Goal: Transaction & Acquisition: Obtain resource

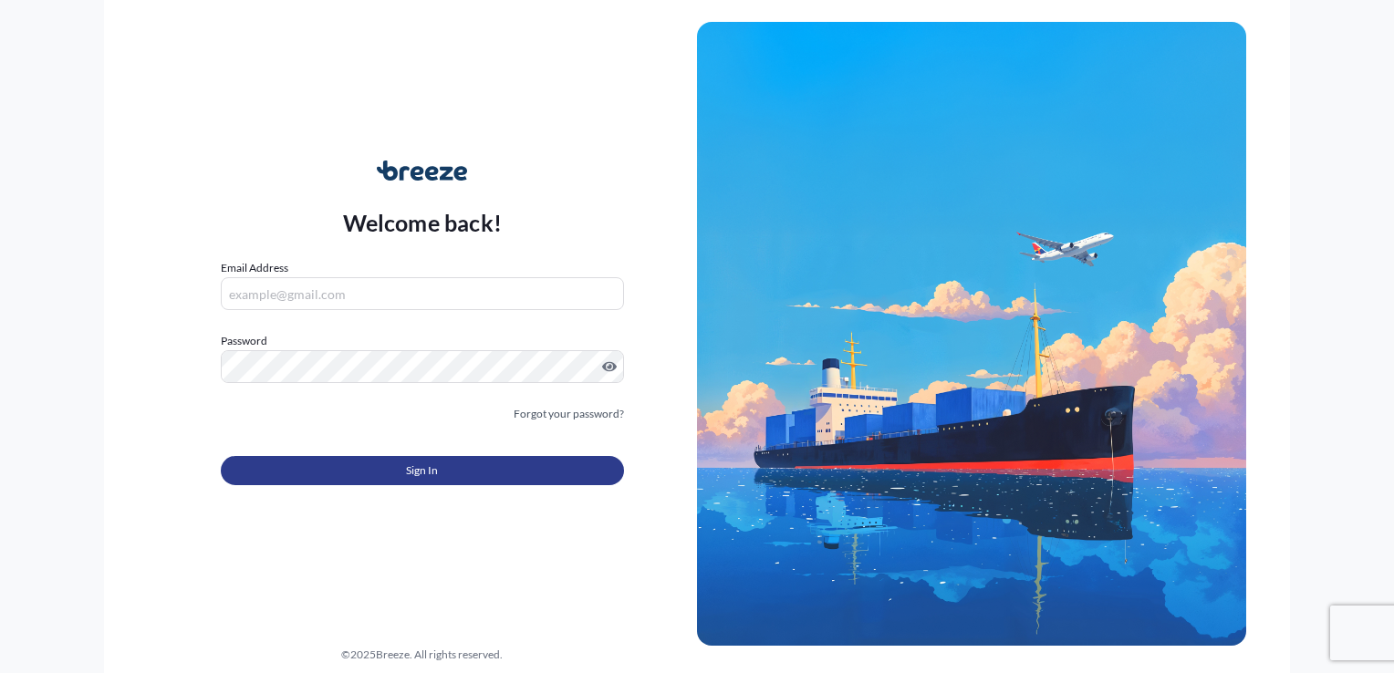
type input "[PERSON_NAME][EMAIL_ADDRESS][DOMAIN_NAME]"
click at [409, 477] on span "Sign In" at bounding box center [422, 470] width 32 height 18
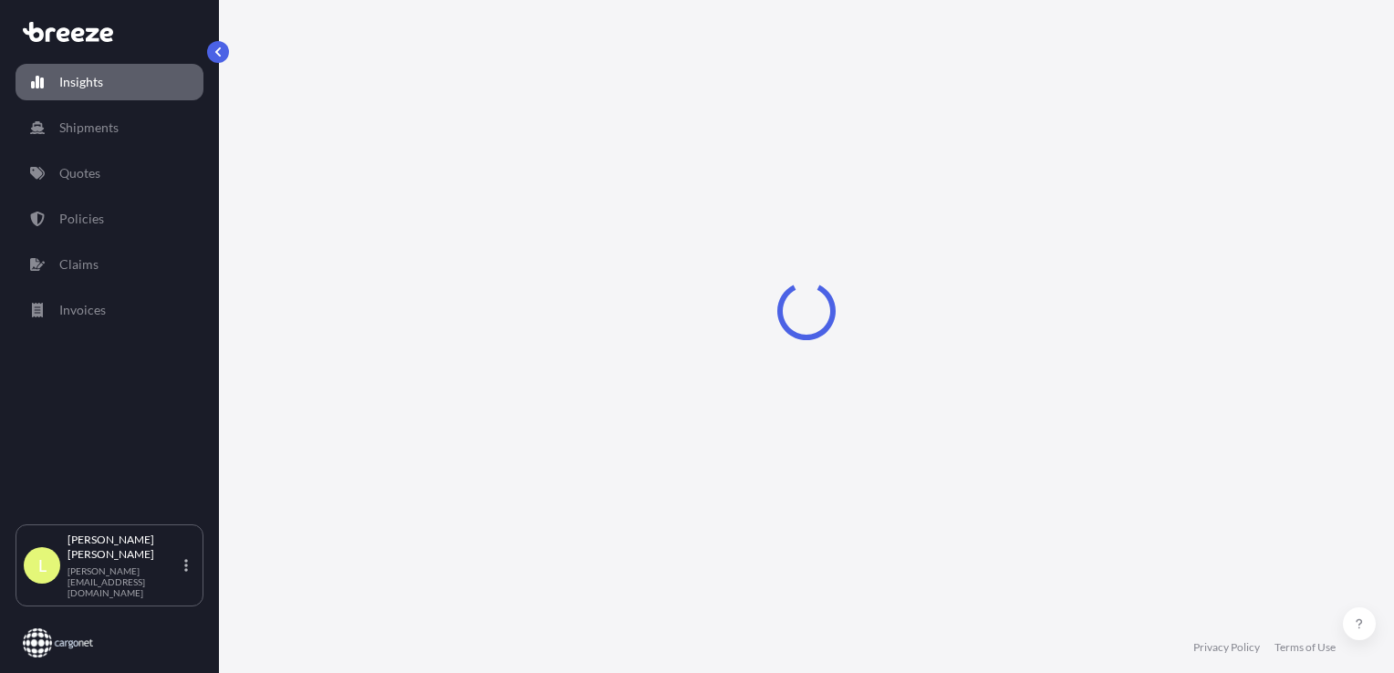
select select "2025"
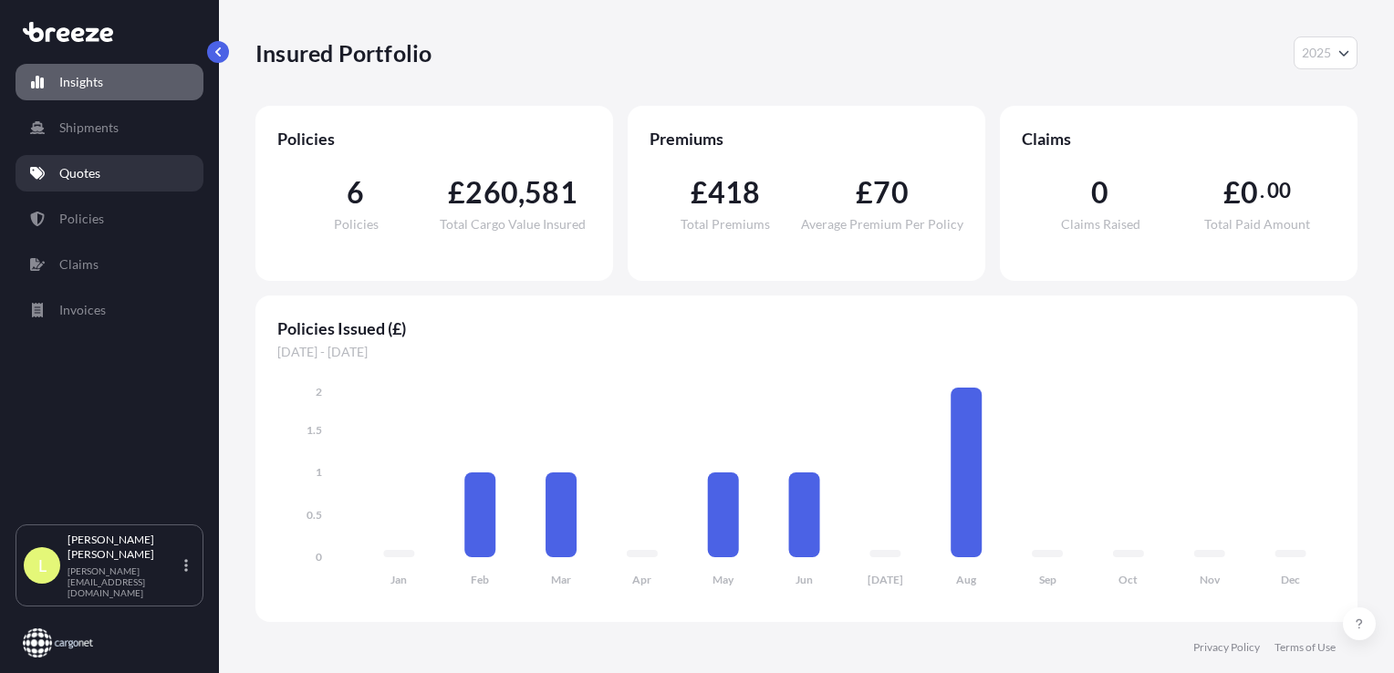
click at [85, 171] on p "Quotes" at bounding box center [79, 173] width 41 height 18
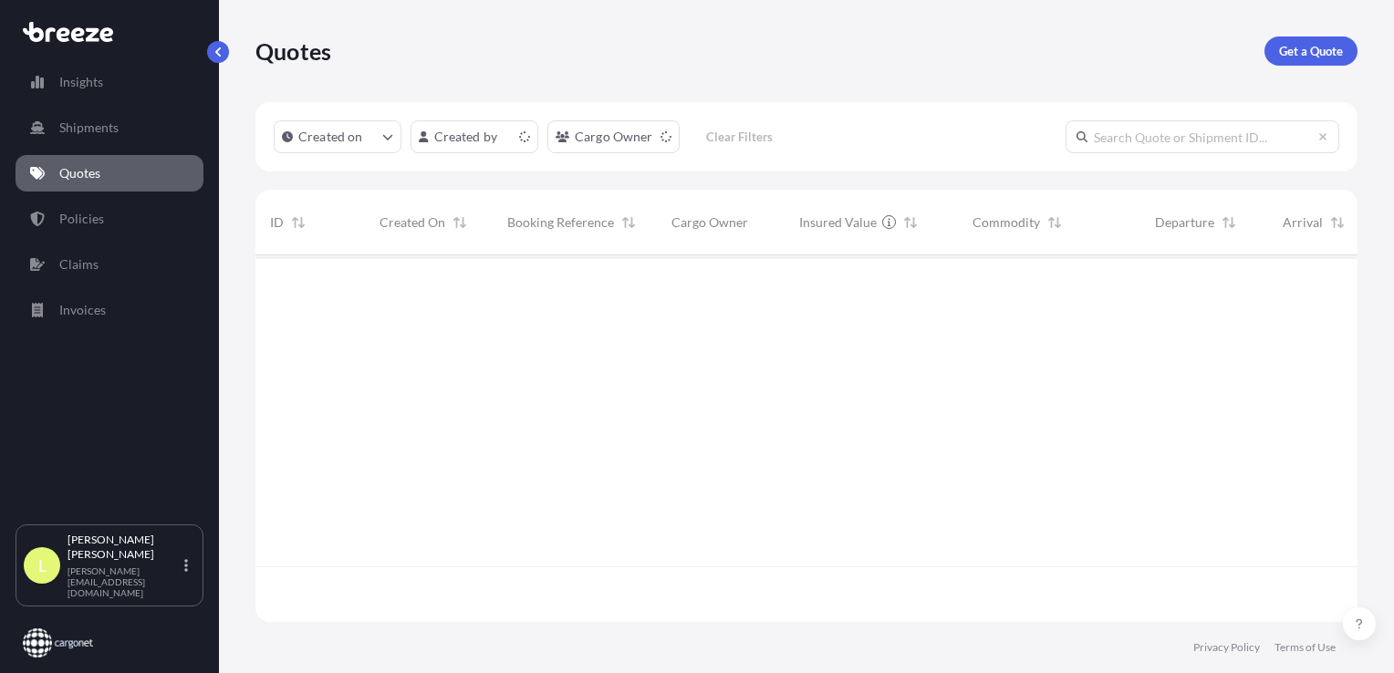
scroll to position [363, 1087]
click at [1306, 45] on p "Get a Quote" at bounding box center [1311, 51] width 64 height 18
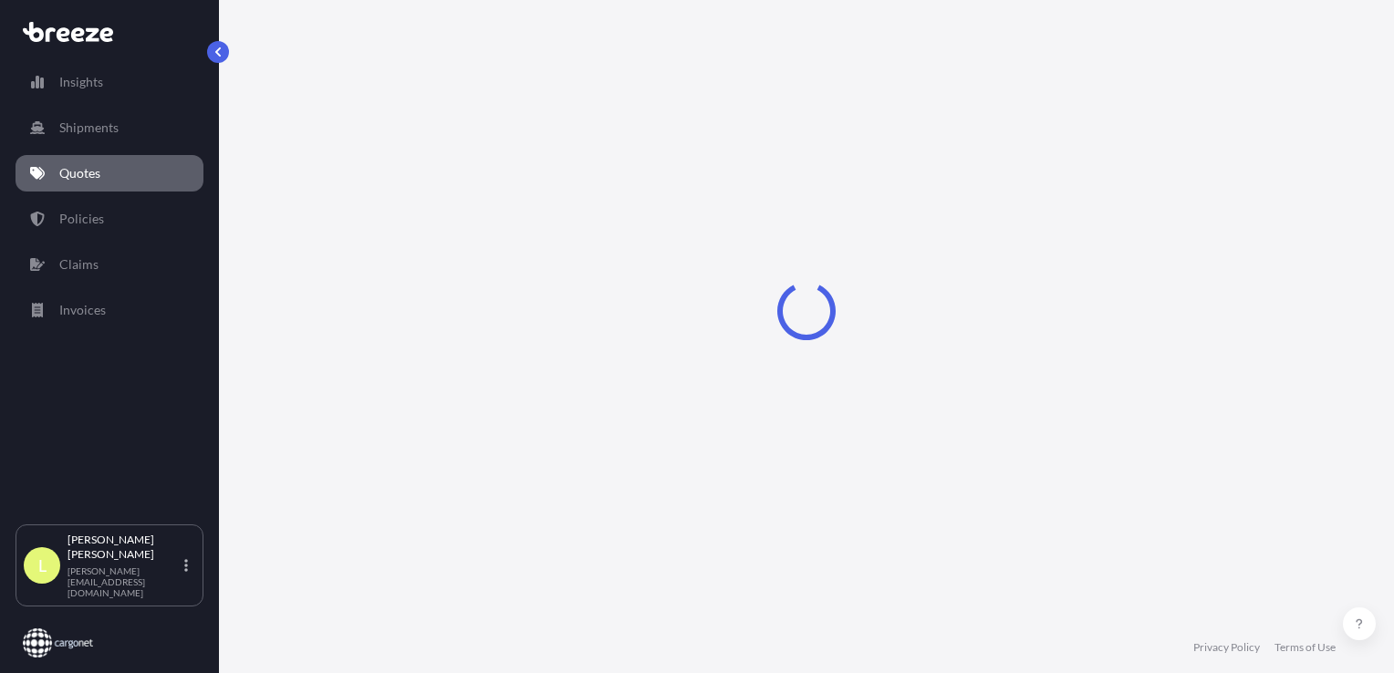
select select "Sea"
select select "1"
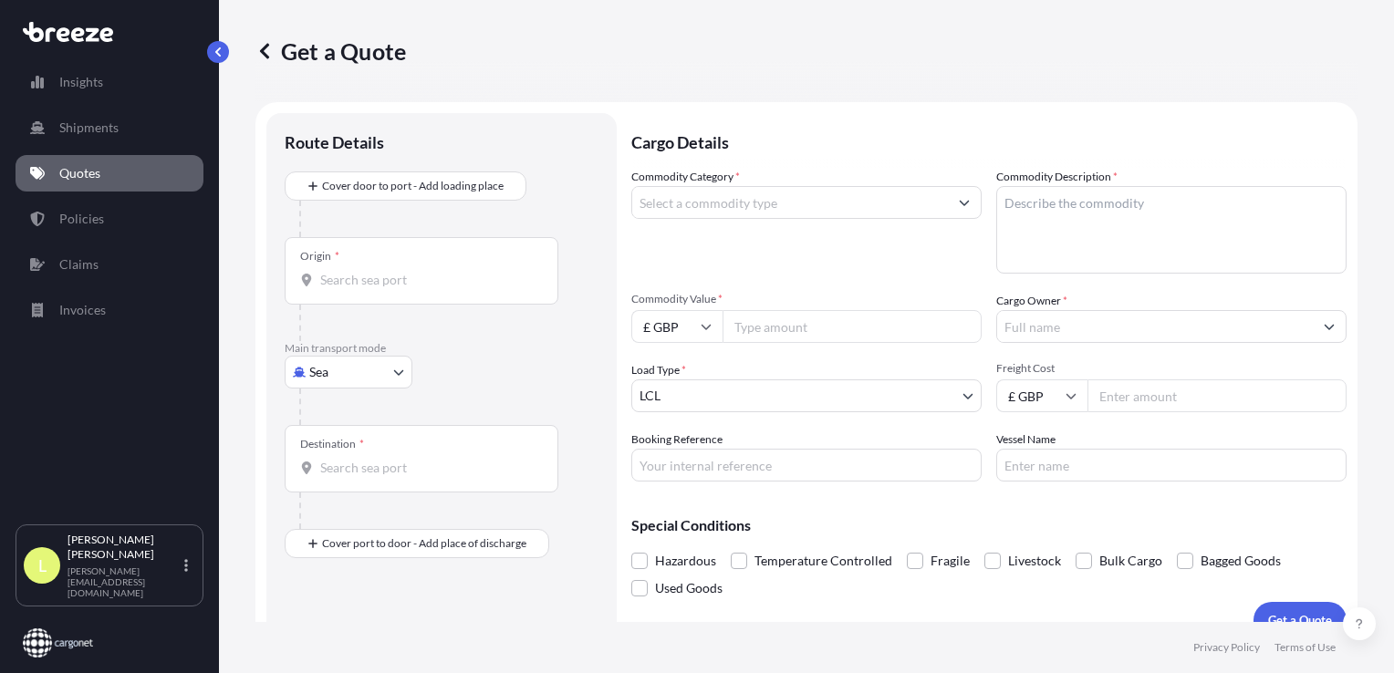
scroll to position [26, 0]
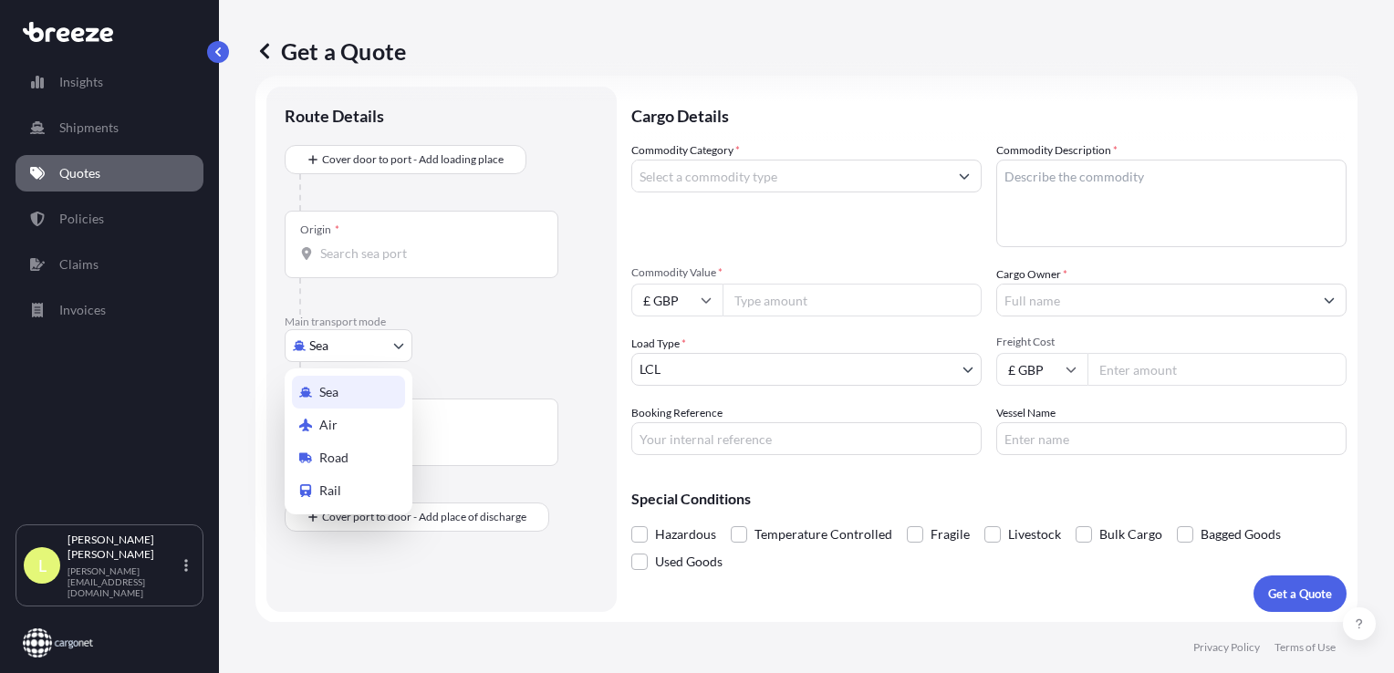
click at [376, 350] on body "Insights Shipments Quotes Policies Claims Invoices L [PERSON_NAME] [PERSON_NAME…" at bounding box center [697, 336] width 1394 height 673
click at [325, 428] on span "Air" at bounding box center [328, 425] width 18 height 18
select select "Air"
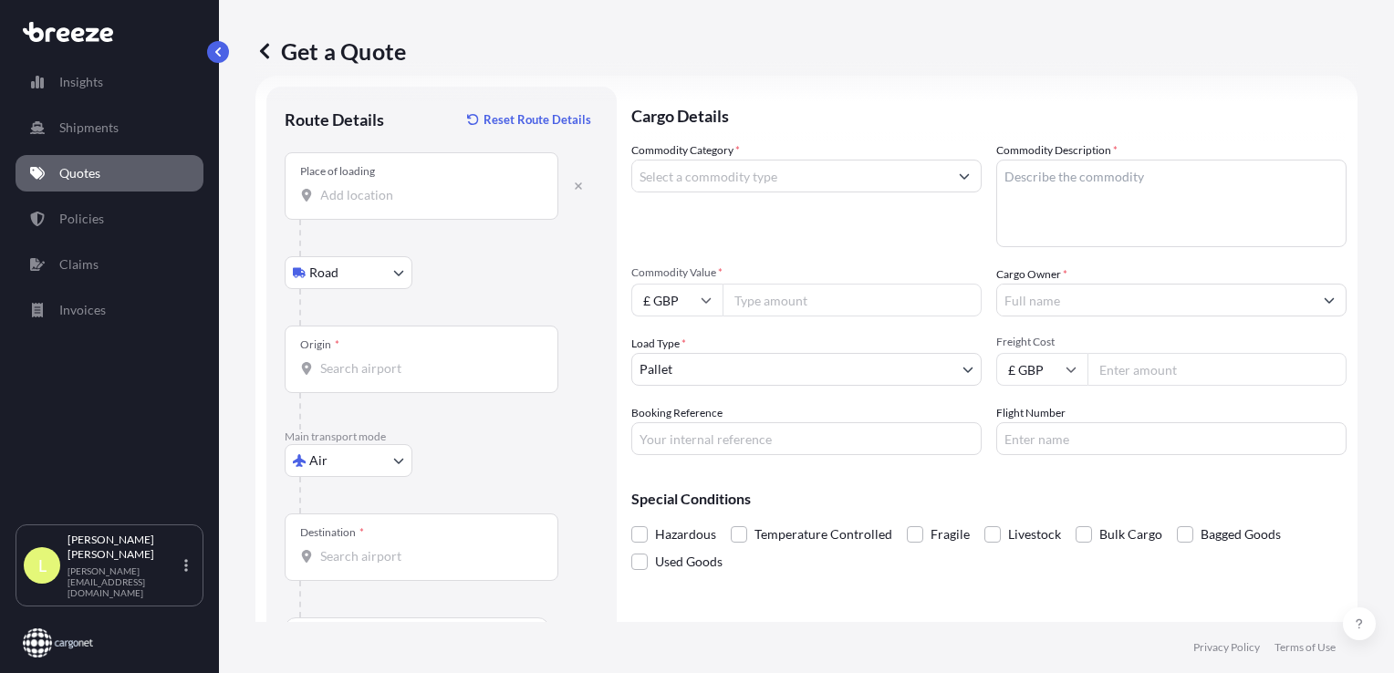
click at [332, 191] on input "Place of loading" at bounding box center [427, 195] width 215 height 18
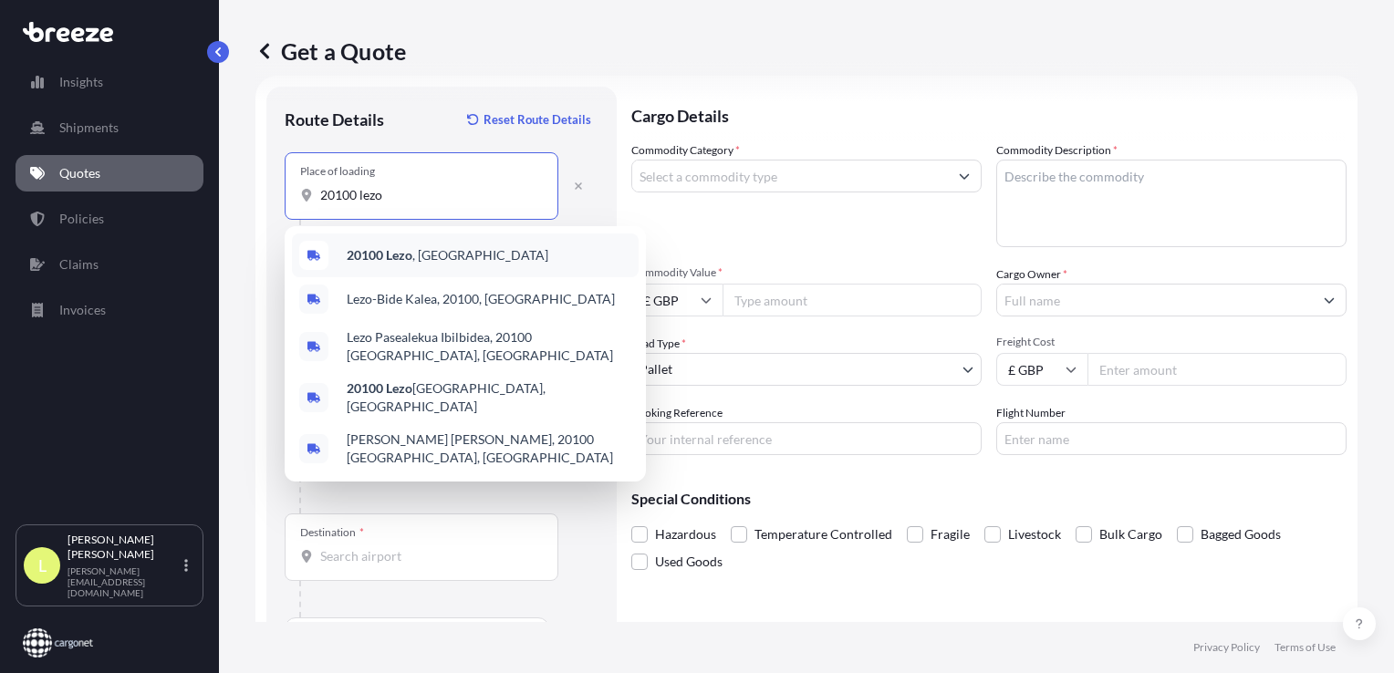
click at [369, 257] on b "20100 Lezo" at bounding box center [380, 255] width 66 height 16
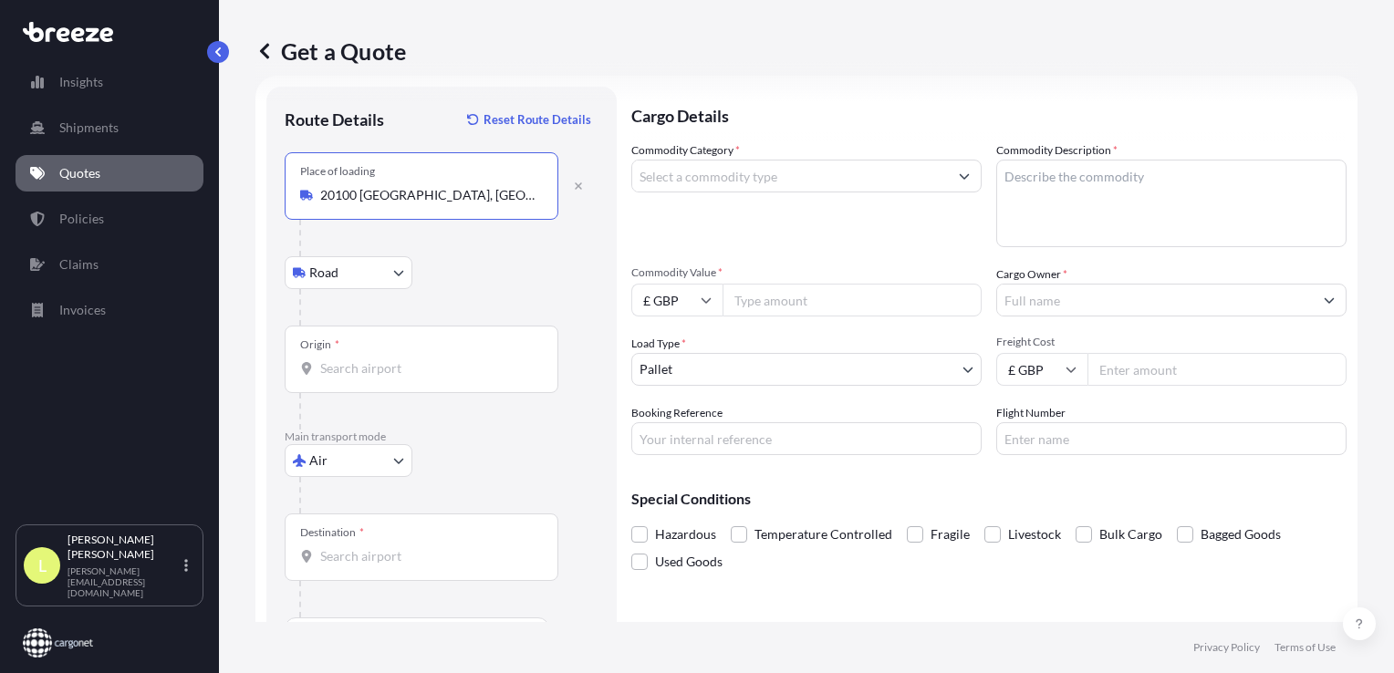
type input "20100 [GEOGRAPHIC_DATA], [GEOGRAPHIC_DATA]"
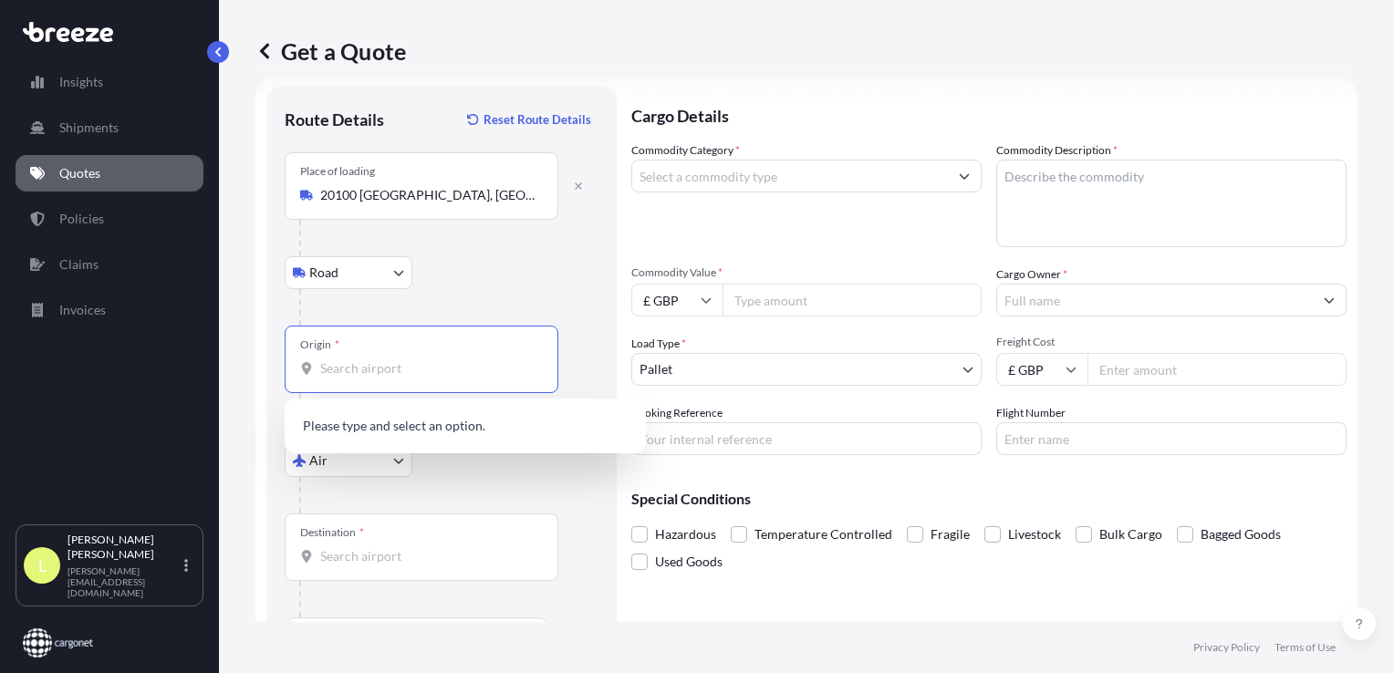
click at [341, 364] on input "Origin *" at bounding box center [427, 368] width 215 height 18
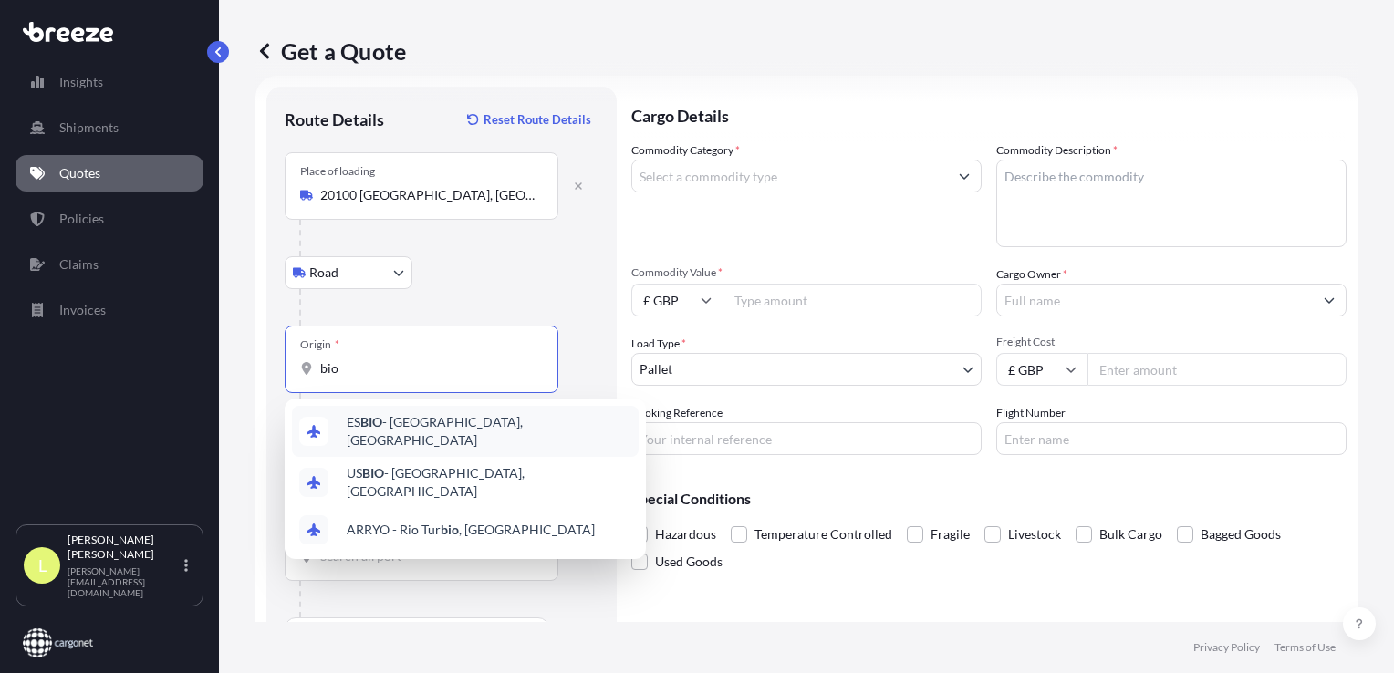
click at [414, 425] on span "ES BIO - [GEOGRAPHIC_DATA], [GEOGRAPHIC_DATA]" at bounding box center [489, 431] width 285 height 36
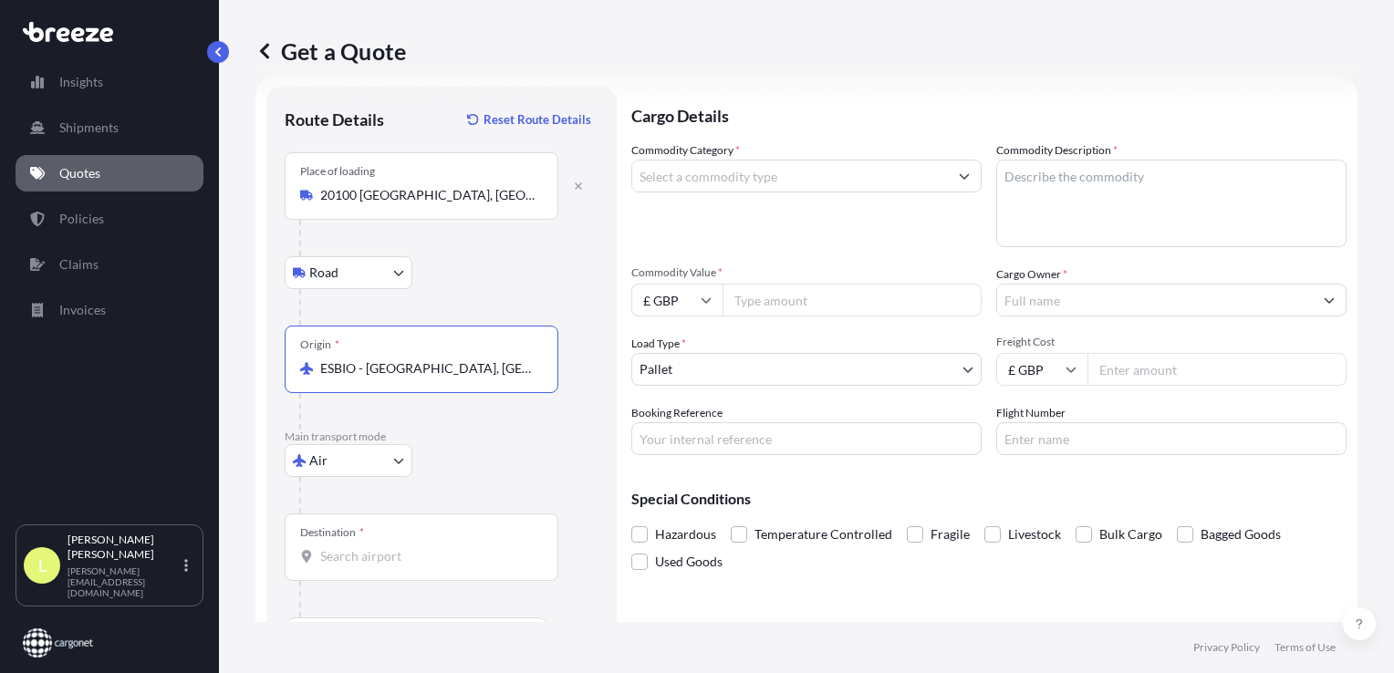
type input "ESBIO - [GEOGRAPHIC_DATA], [GEOGRAPHIC_DATA]"
click at [327, 547] on input "Destination *" at bounding box center [427, 556] width 215 height 18
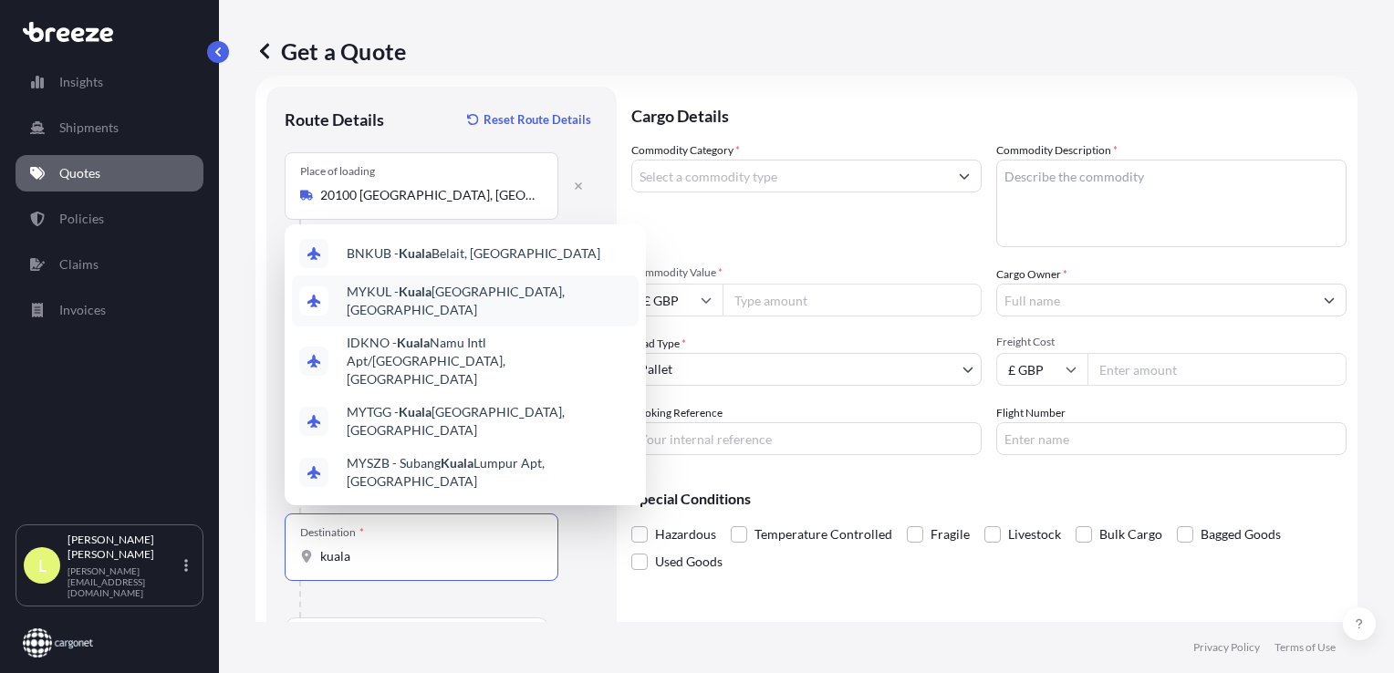
click at [450, 319] on span "MYKUL - [GEOGRAPHIC_DATA], [GEOGRAPHIC_DATA]" at bounding box center [489, 301] width 285 height 36
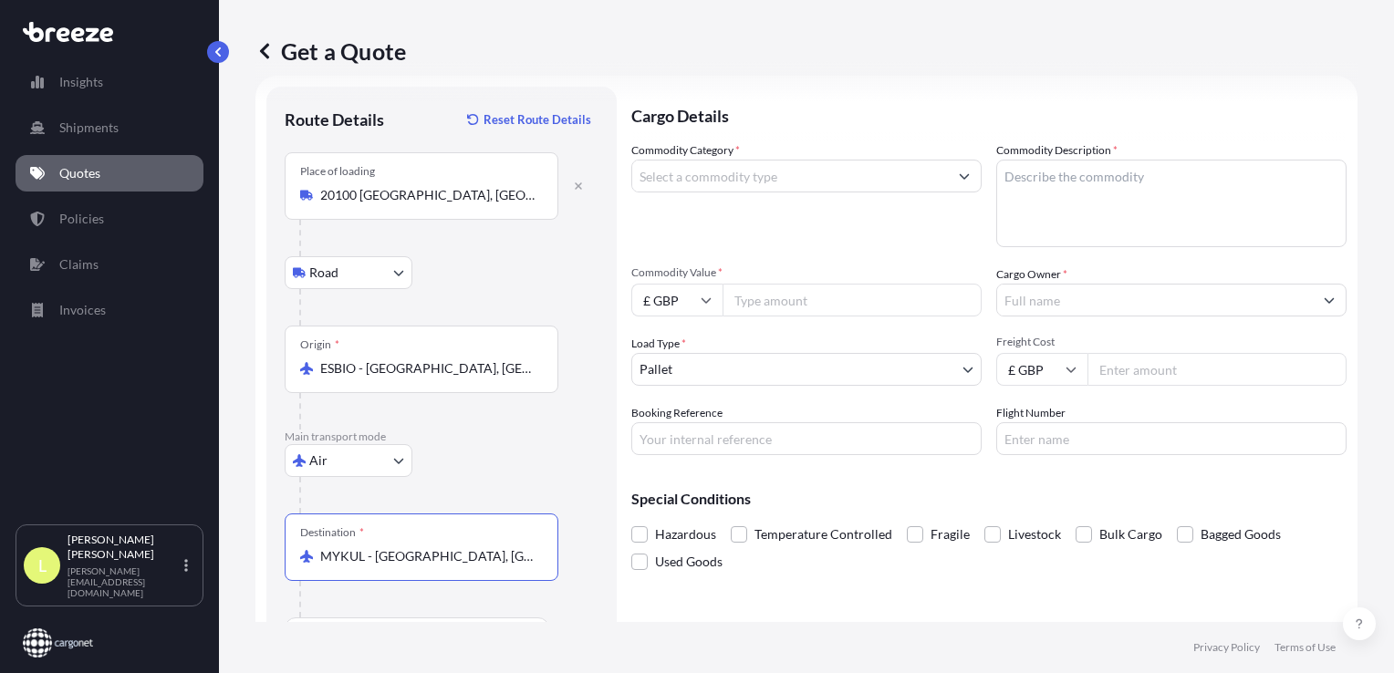
scroll to position [0, 0]
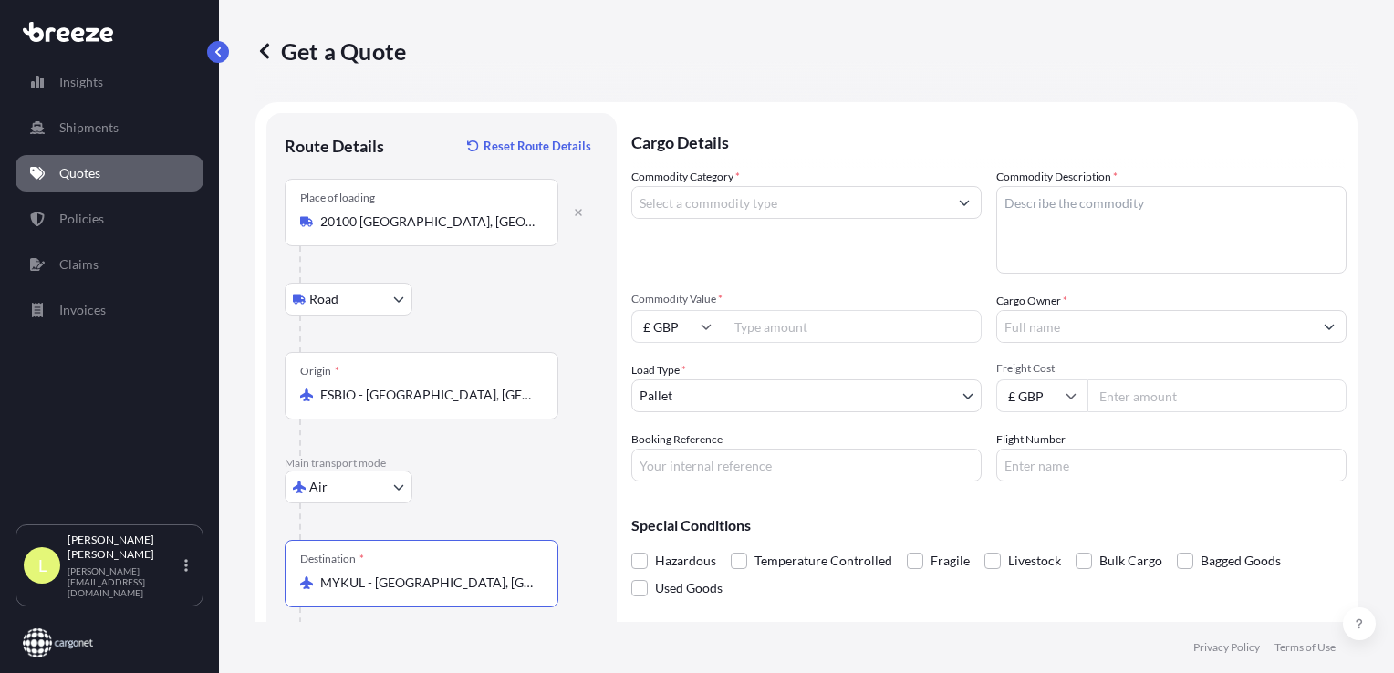
type input "MYKUL - [GEOGRAPHIC_DATA], [GEOGRAPHIC_DATA]"
click at [776, 206] on input "Commodity Category *" at bounding box center [790, 202] width 316 height 33
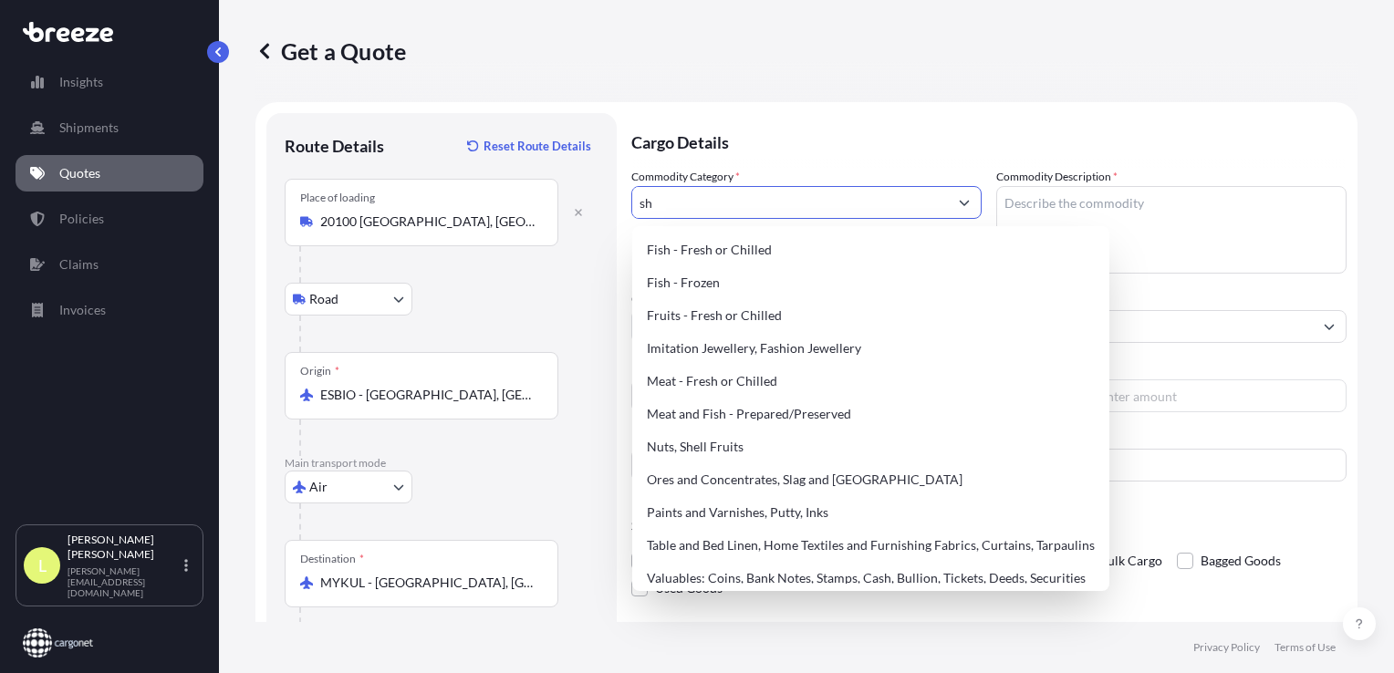
type input "s"
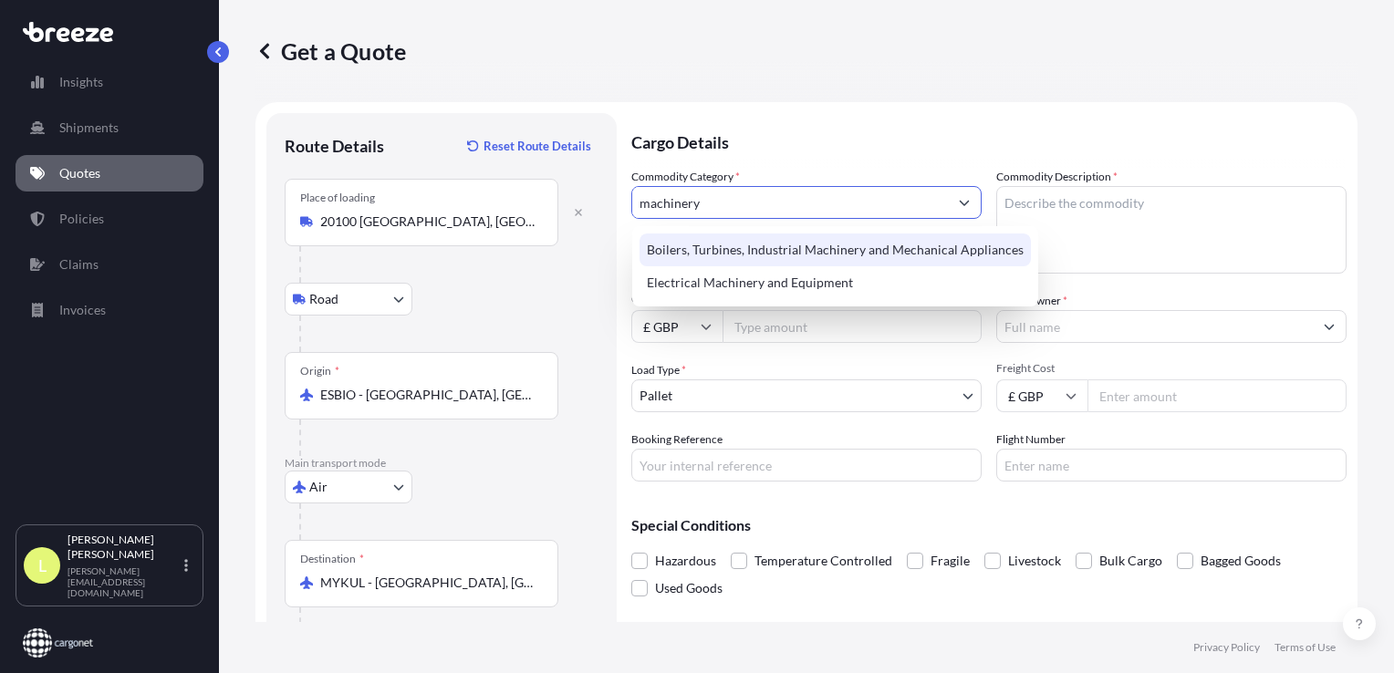
click at [766, 250] on div "Boilers, Turbines, Industrial Machinery and Mechanical Appliances" at bounding box center [834, 249] width 391 height 33
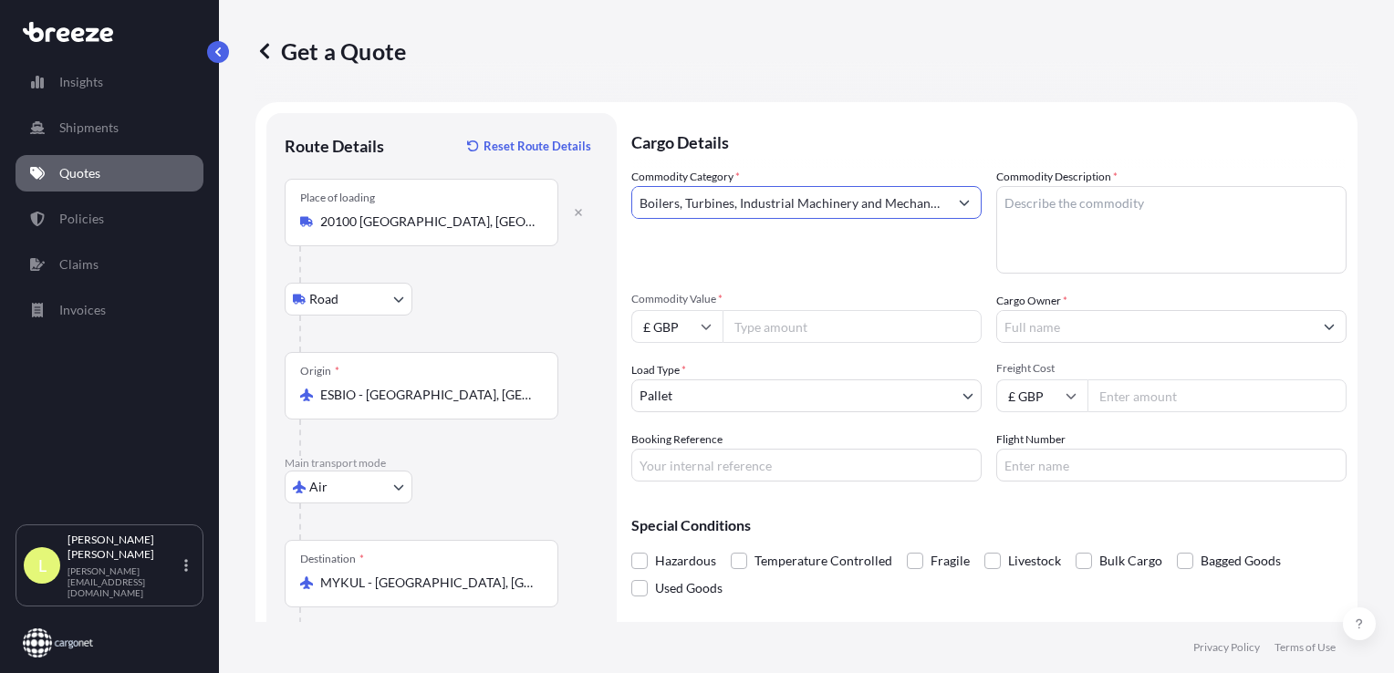
type input "Boilers, Turbines, Industrial Machinery and Mechanical Appliances"
click at [1026, 210] on textarea "Commodity Description *" at bounding box center [1171, 230] width 350 height 88
type textarea "ship spares"
click at [803, 323] on input "Commodity Value *" at bounding box center [851, 326] width 259 height 33
click at [770, 325] on input "Commodity Value *" at bounding box center [851, 326] width 259 height 33
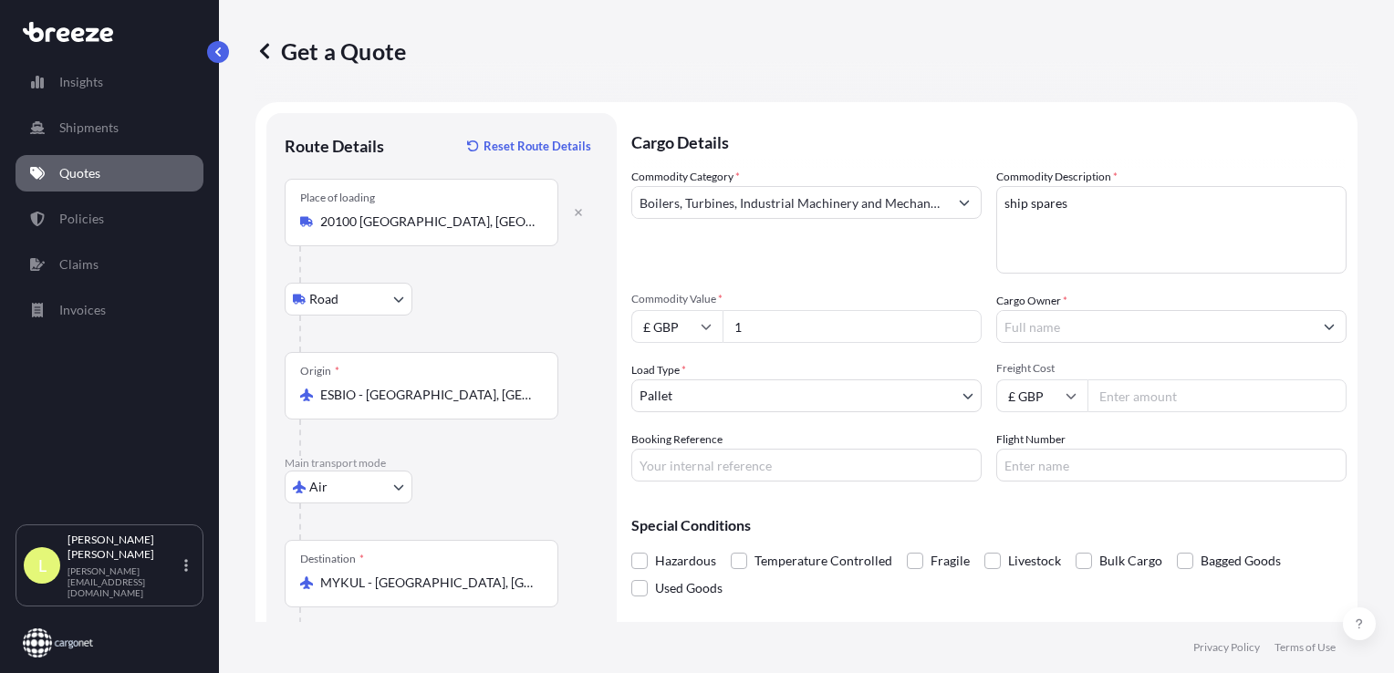
type input "1"
click at [679, 328] on input "£ GBP" at bounding box center [676, 326] width 91 height 33
click at [673, 376] on div "€ EUR" at bounding box center [676, 376] width 77 height 35
type input "€ EUR"
click at [747, 324] on input "1" at bounding box center [851, 326] width 259 height 33
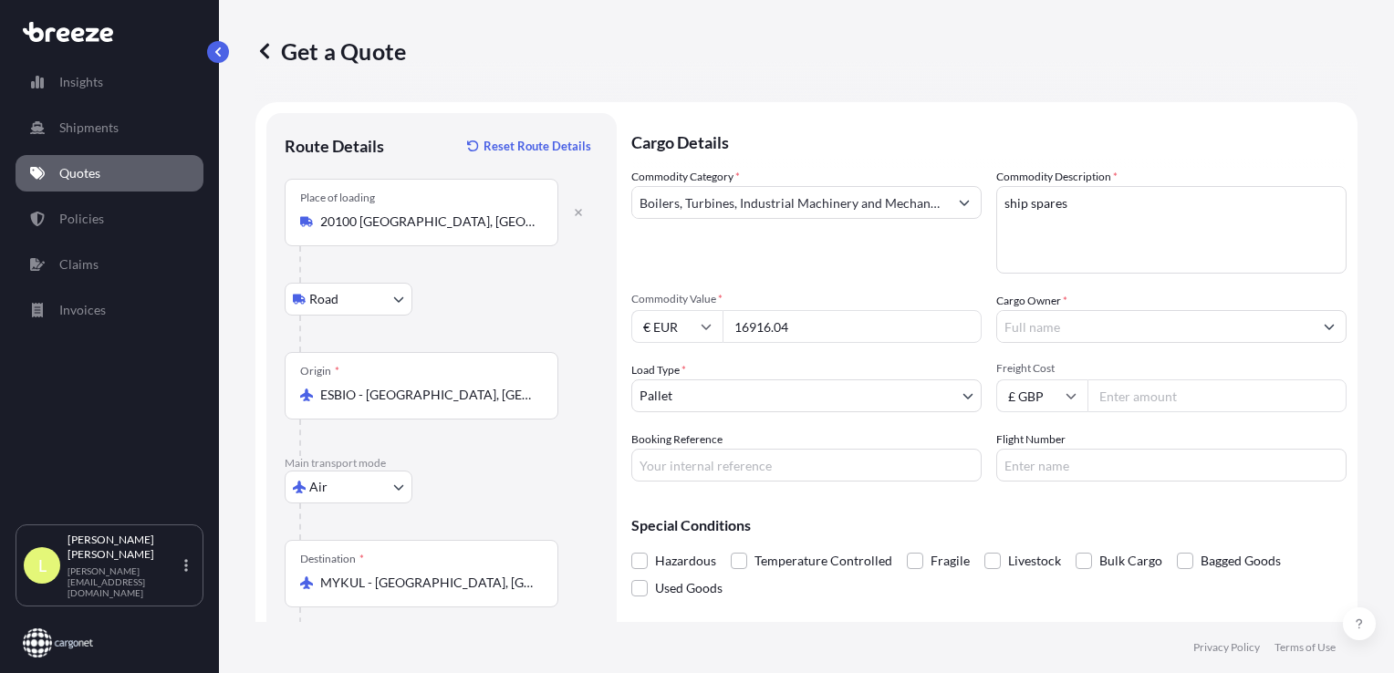
type input "16916.04"
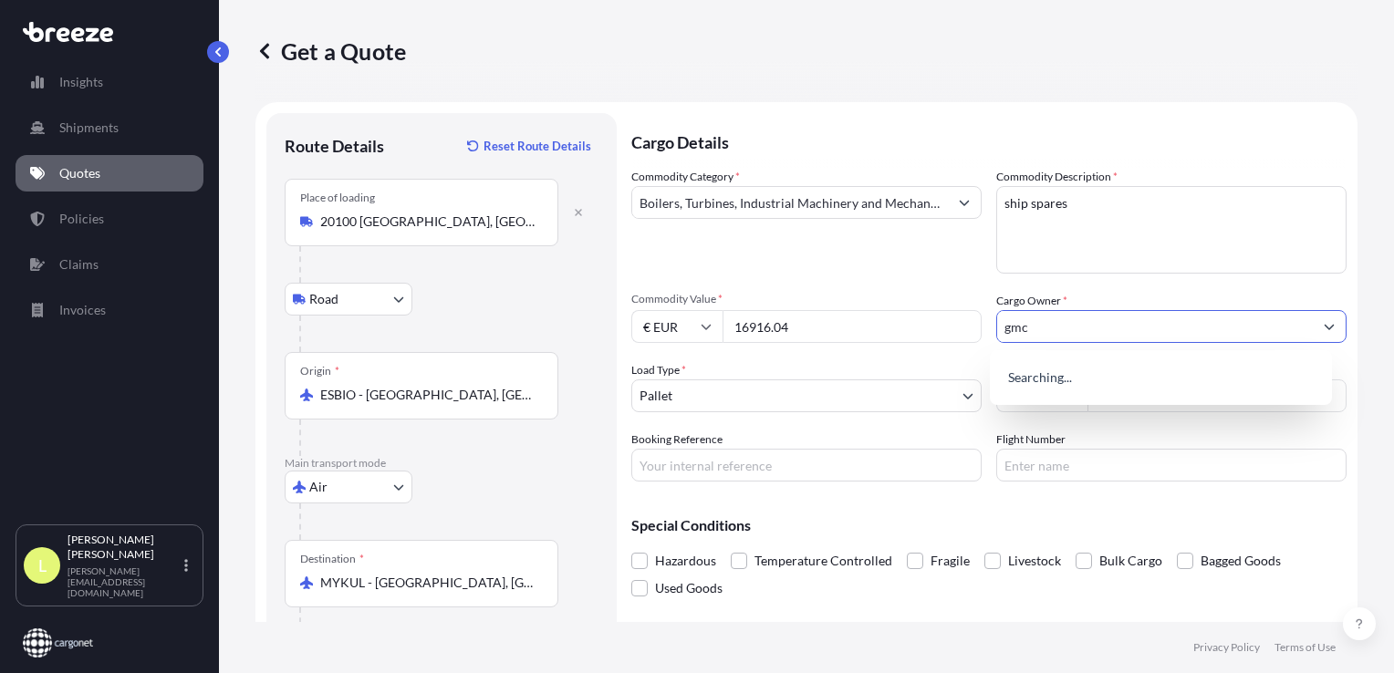
type input "gmc"
drag, startPoint x: 1032, startPoint y: 324, endPoint x: 1054, endPoint y: 336, distance: 24.9
click at [1032, 324] on input "gmc" at bounding box center [1155, 326] width 316 height 33
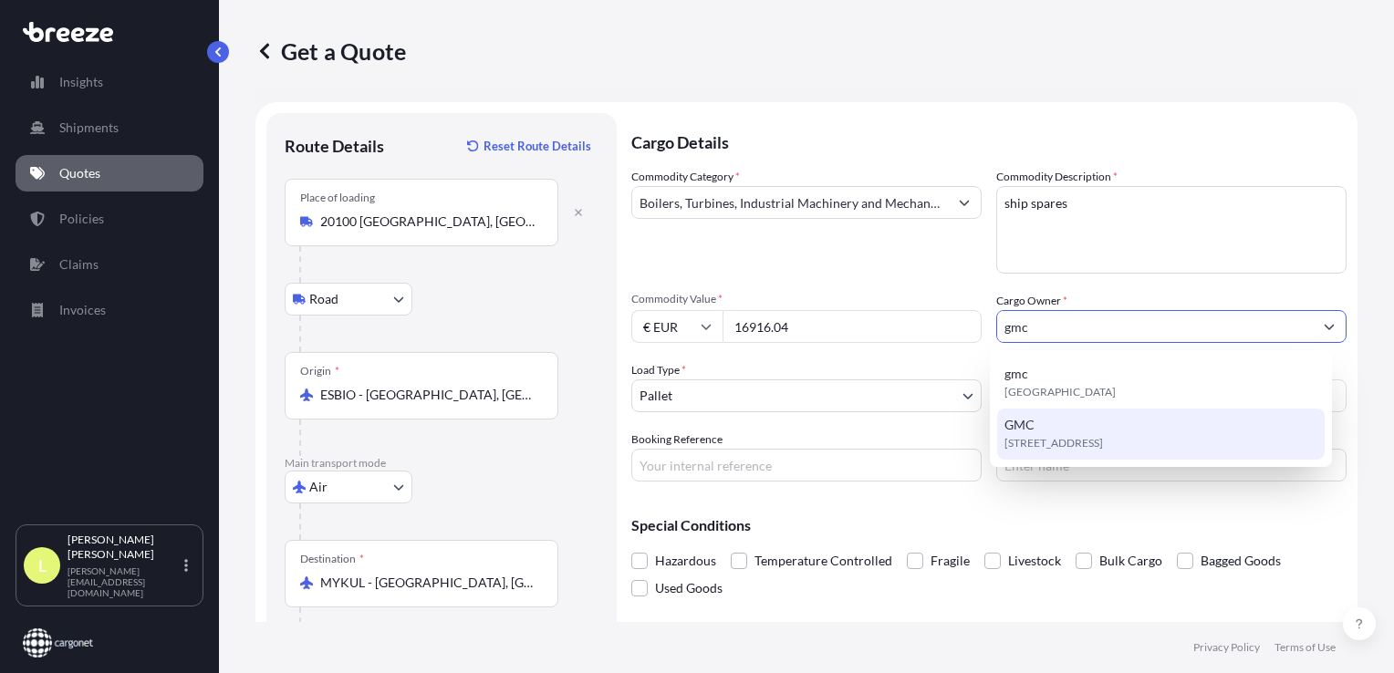
click at [1029, 434] on div "GMC [STREET_ADDRESS]" at bounding box center [1160, 434] width 327 height 51
type input "GMC"
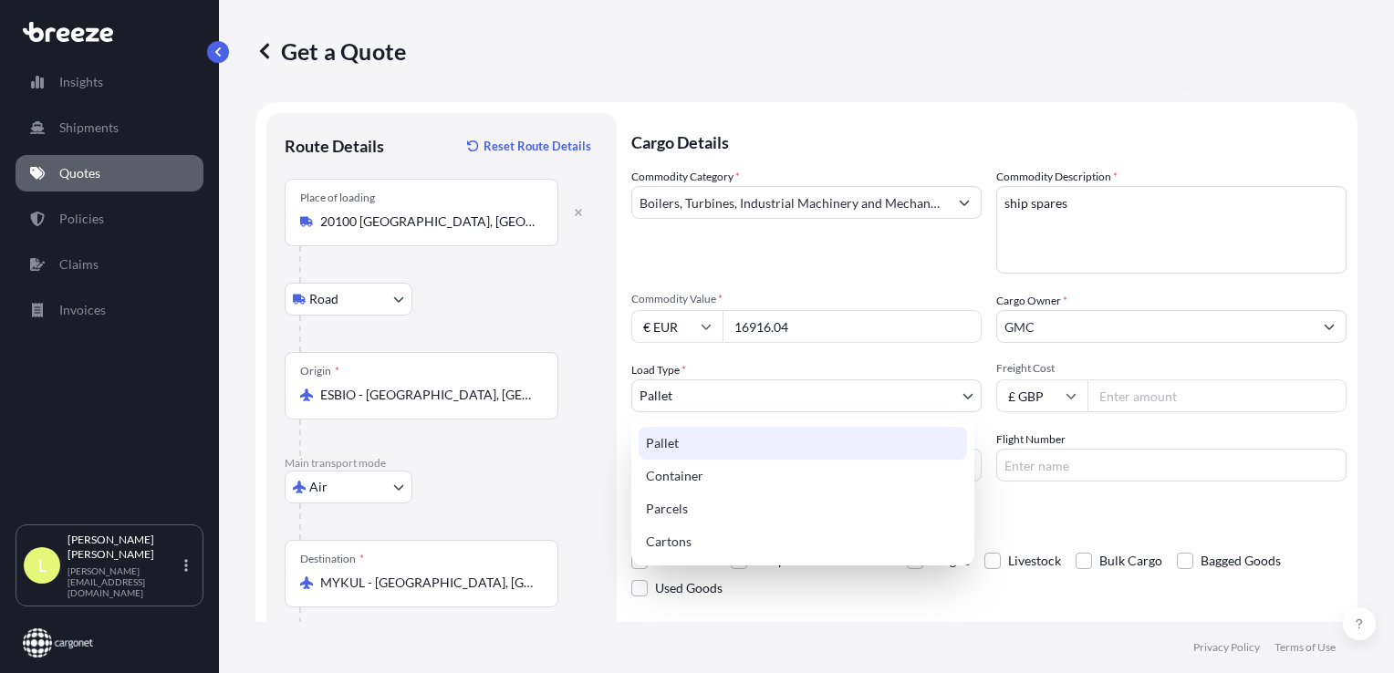
click at [692, 390] on body "15 options available. 9 options available. 0 options available. 2 options avail…" at bounding box center [697, 336] width 1394 height 673
click at [672, 444] on div "Pallet" at bounding box center [802, 443] width 328 height 33
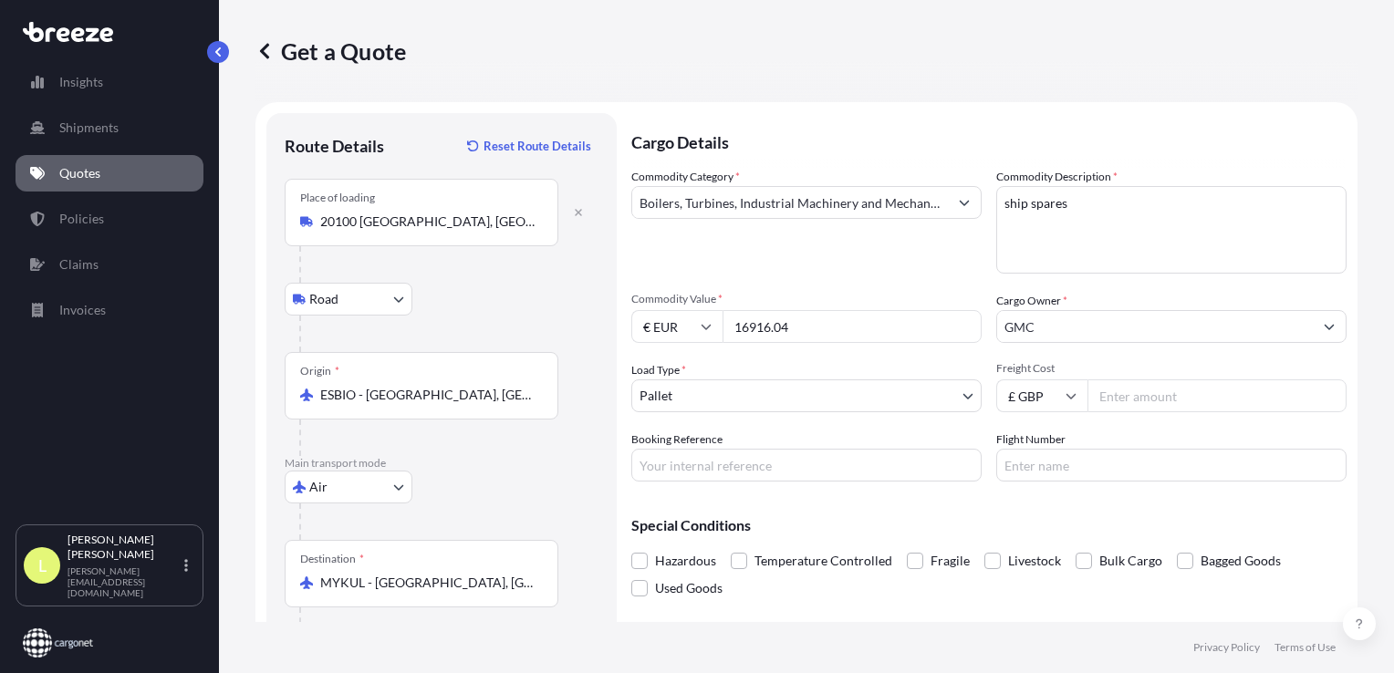
click at [1131, 397] on input "Freight Cost" at bounding box center [1216, 395] width 259 height 33
drag, startPoint x: 1119, startPoint y: 398, endPoint x: 1129, endPoint y: 398, distance: 10.0
click at [1122, 398] on input "Freight Cost" at bounding box center [1216, 395] width 259 height 33
type input "555"
click at [664, 463] on input "Booking Reference" at bounding box center [806, 465] width 350 height 33
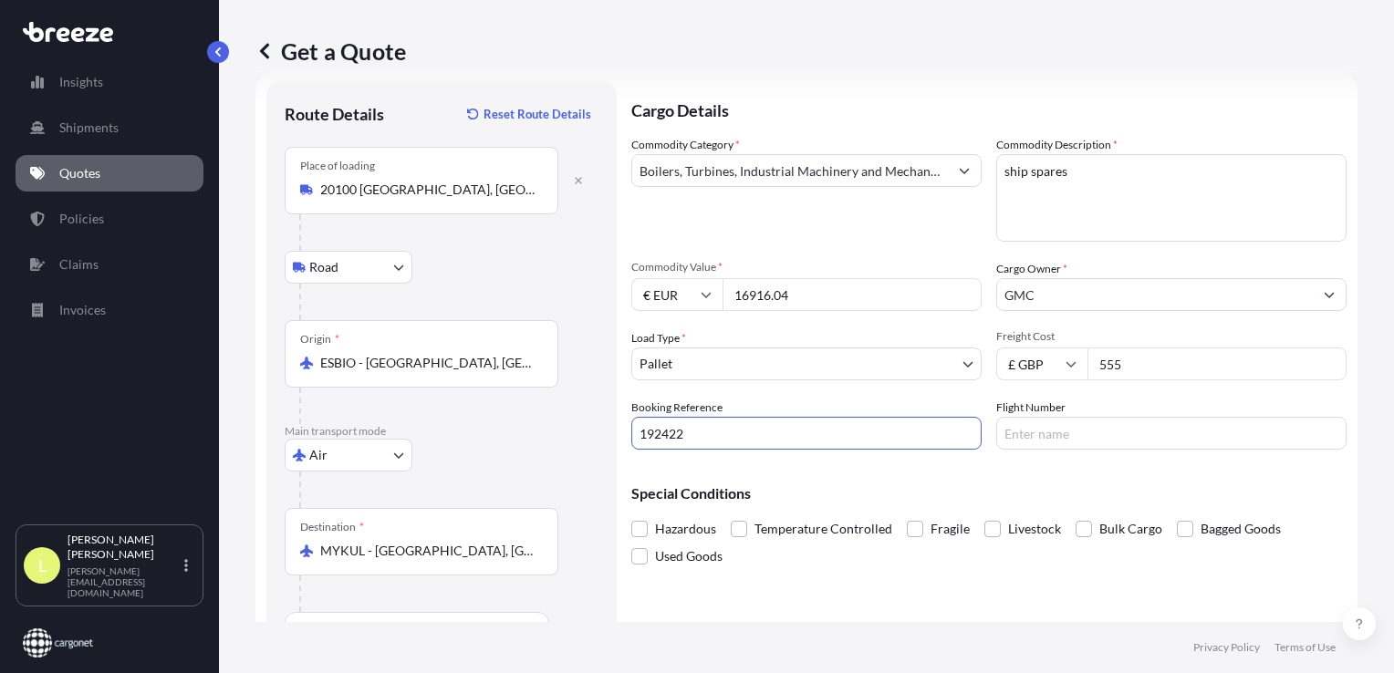
scroll to position [78, 0]
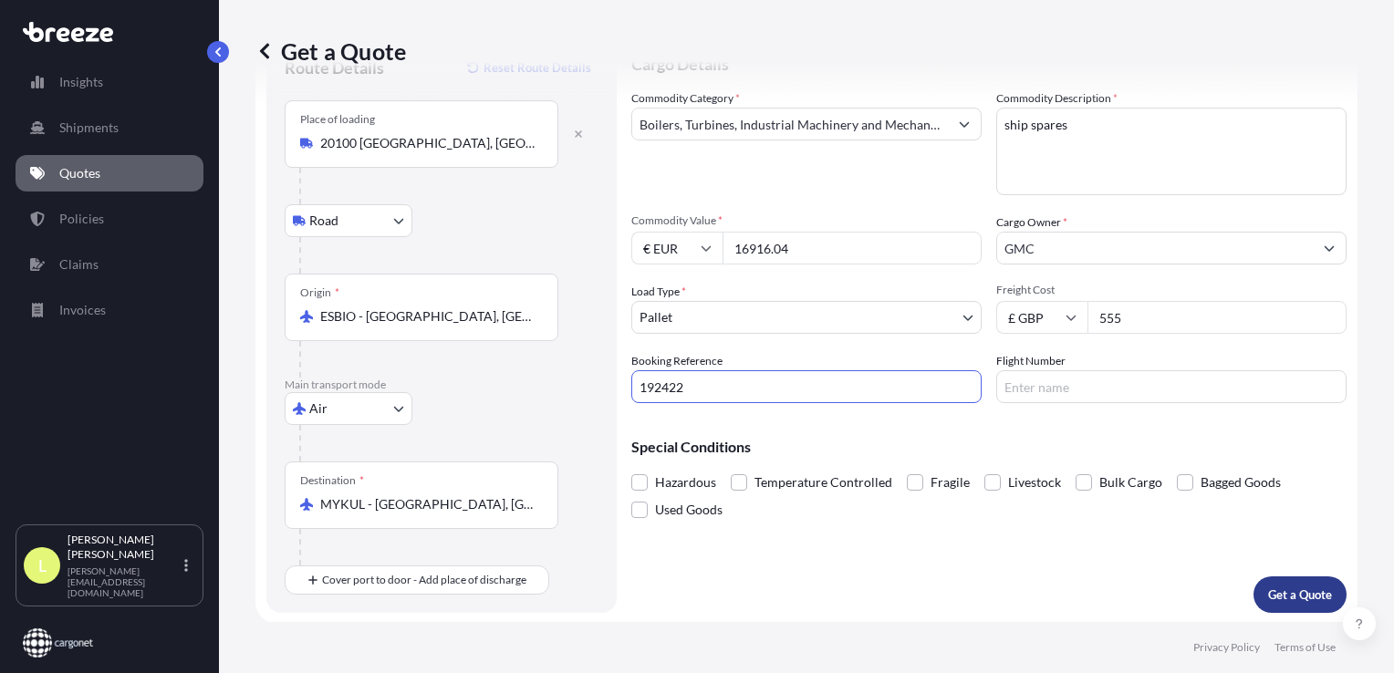
type input "192422"
click at [1295, 594] on p "Get a Quote" at bounding box center [1300, 595] width 64 height 18
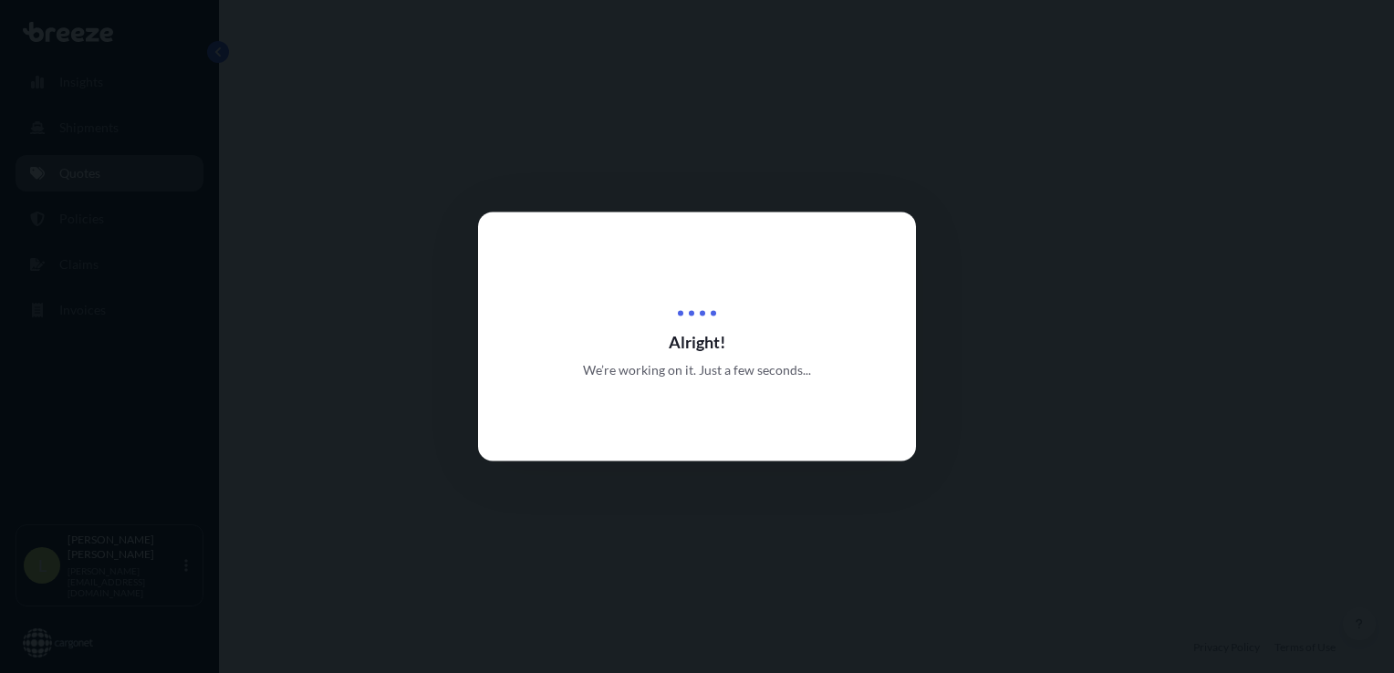
select select "Road"
select select "Air"
select select "1"
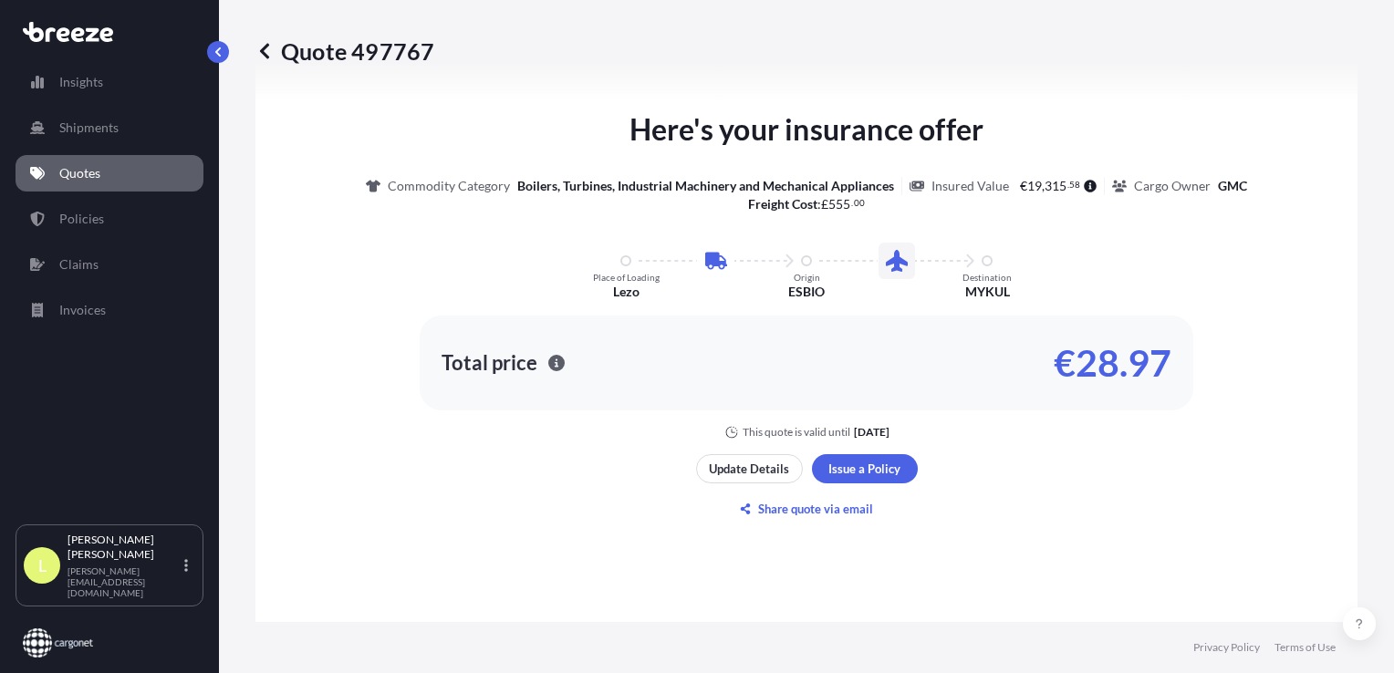
scroll to position [985, 0]
